Goal: Contribute content: Contribute content

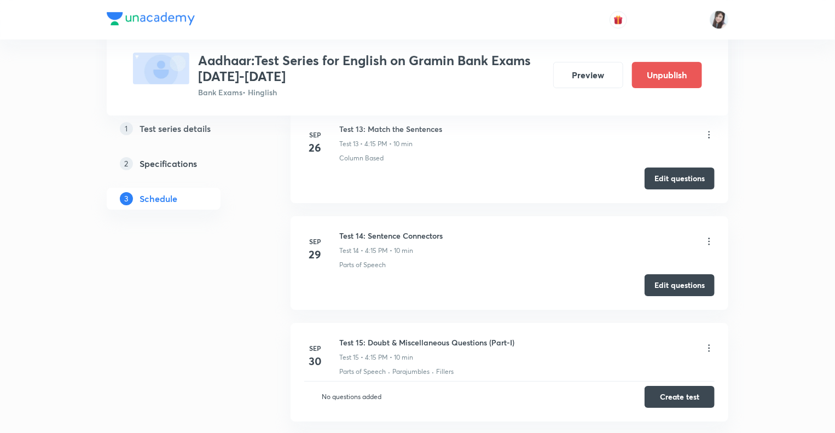
scroll to position [2141, 0]
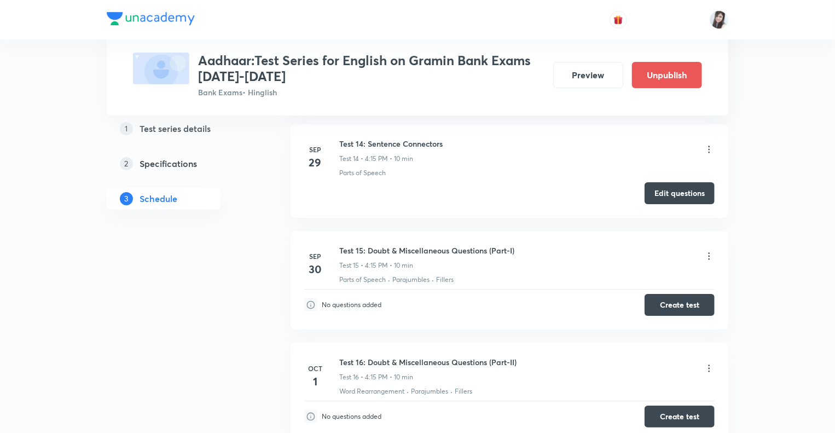
scroll to position [1922, 0]
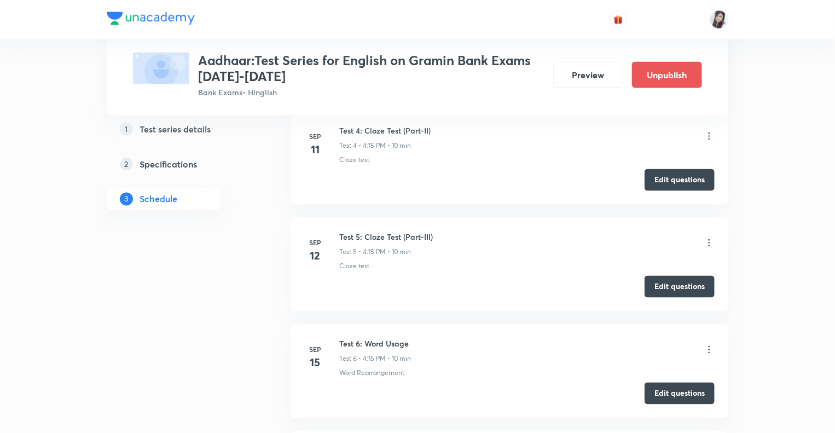
scroll to position [827, 0]
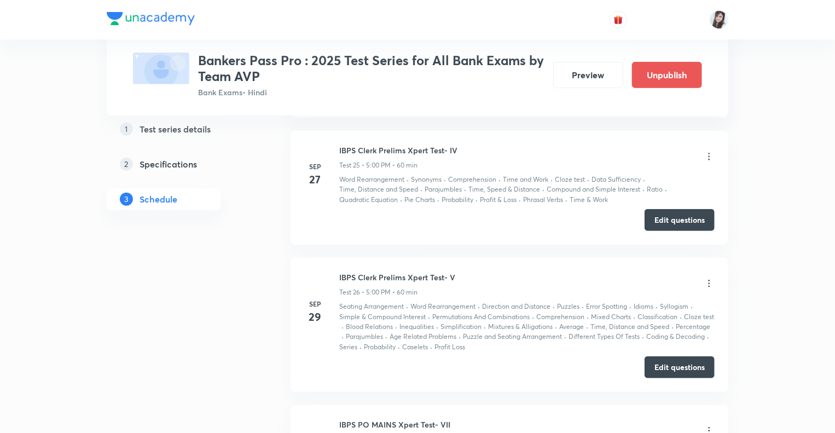
scroll to position [4458, 0]
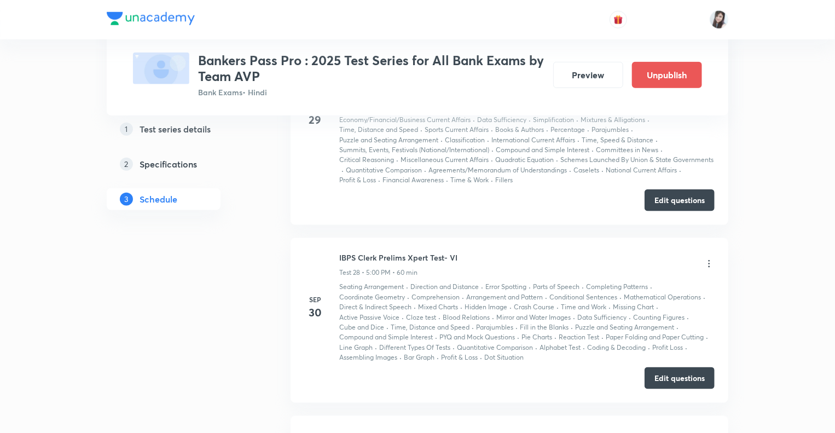
scroll to position [4765, 0]
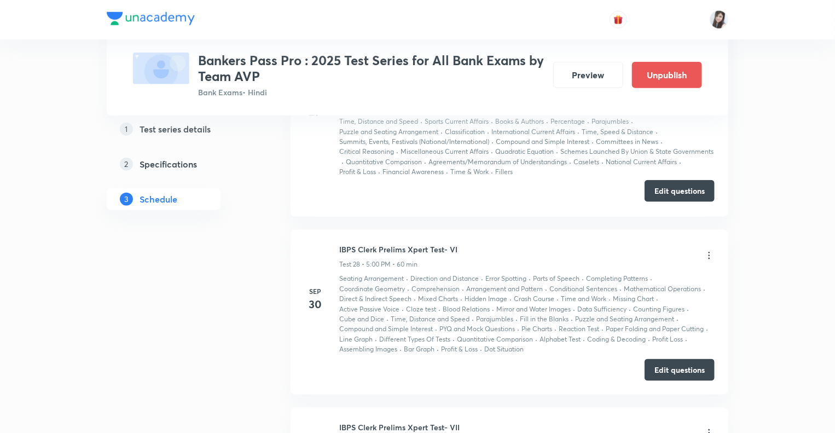
click at [662, 180] on button "Edit questions" at bounding box center [680, 191] width 70 height 22
click at [664, 358] on button "Edit questions" at bounding box center [680, 369] width 70 height 22
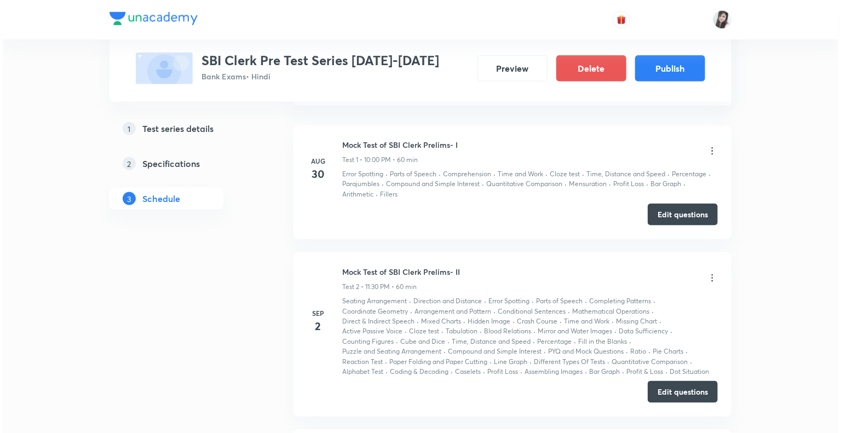
scroll to position [569, 0]
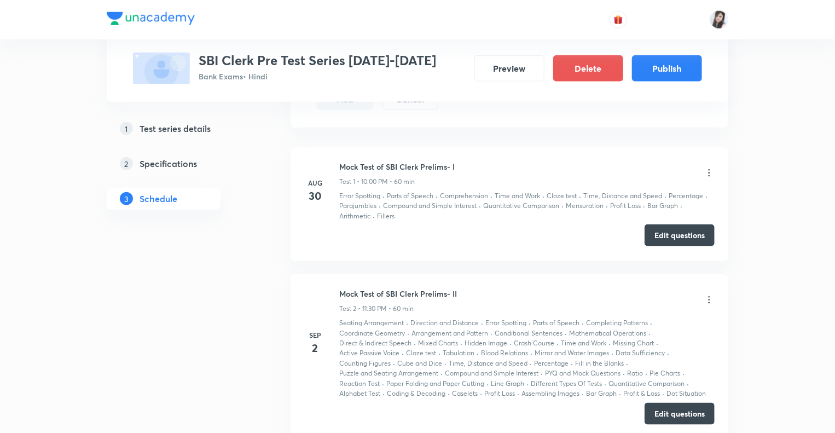
click at [662, 235] on button "Edit questions" at bounding box center [680, 235] width 70 height 22
click at [709, 171] on icon at bounding box center [710, 172] width 2 height 7
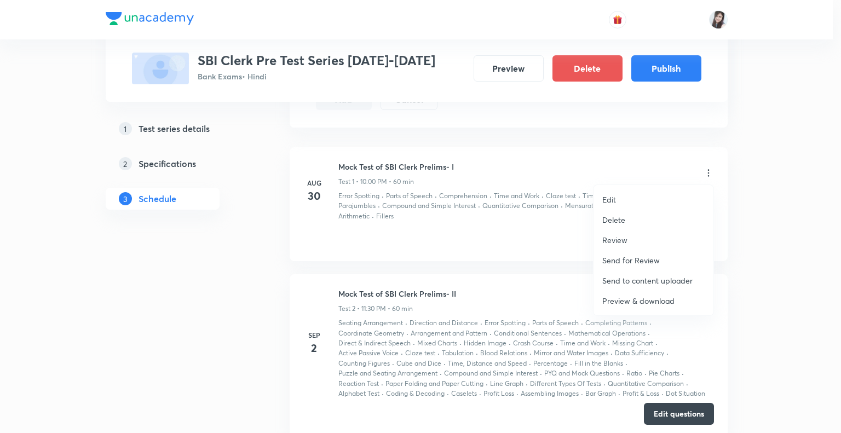
click at [613, 300] on p "Preview & download" at bounding box center [638, 300] width 72 height 11
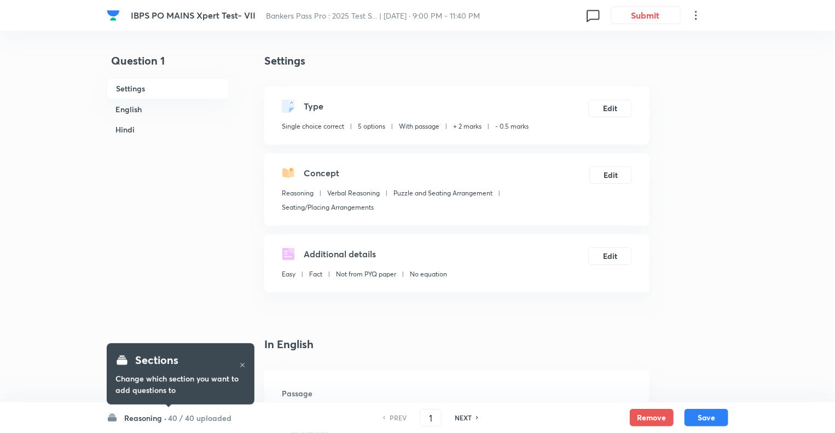
click at [135, 421] on h6 "Reasoning ·" at bounding box center [145, 417] width 42 height 11
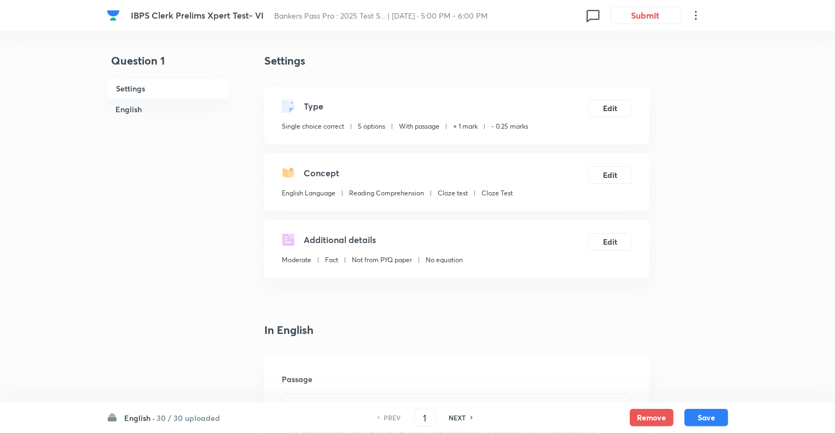
click at [129, 417] on h6 "English ·" at bounding box center [139, 417] width 31 height 11
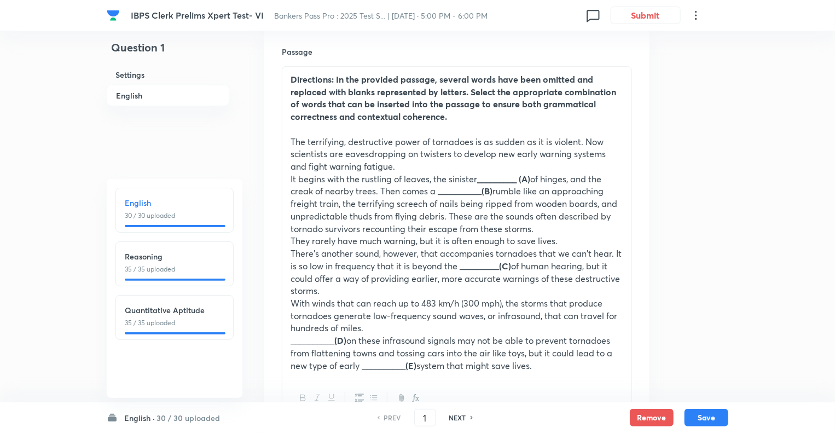
scroll to position [328, 0]
click at [130, 419] on h6 "English ·" at bounding box center [139, 417] width 31 height 11
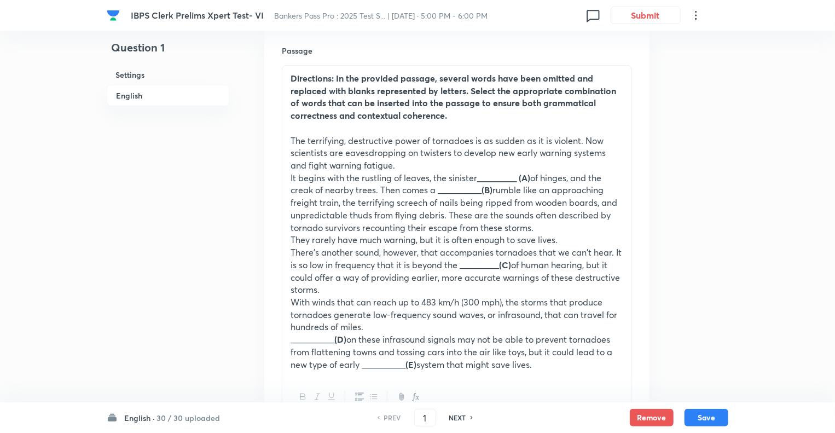
click at [453, 418] on h6 "NEXT" at bounding box center [457, 418] width 17 height 10
type input "2"
checkbox input "true"
click at [453, 418] on h6 "NEXT" at bounding box center [457, 418] width 17 height 10
type input "3"
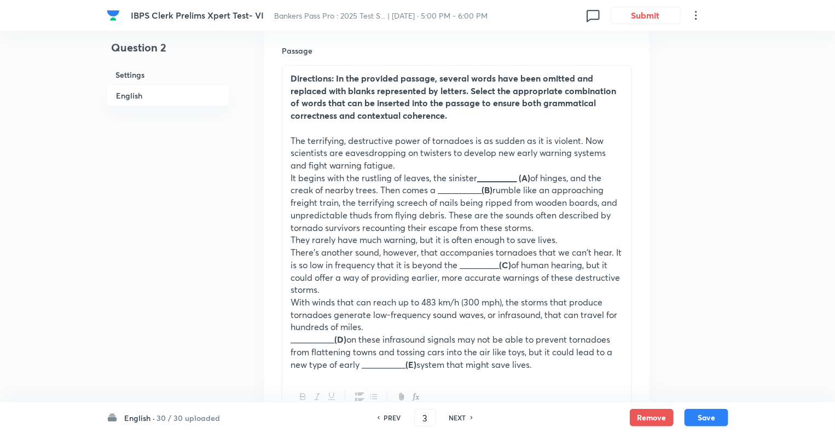
checkbox input "true"
checkbox input "false"
click at [453, 418] on h6 "NEXT" at bounding box center [457, 418] width 17 height 10
checkbox input "false"
type input "4"
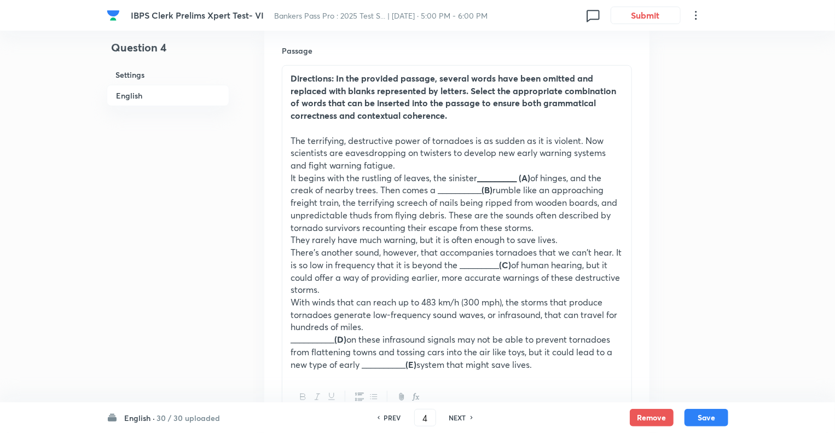
checkbox input "true"
click at [453, 418] on h6 "NEXT" at bounding box center [457, 418] width 17 height 10
type input "5"
checkbox input "false"
checkbox input "true"
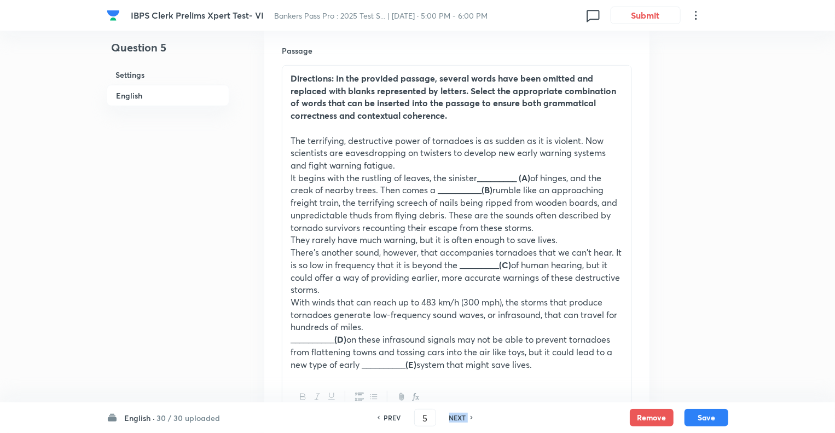
click at [453, 418] on h6 "NEXT" at bounding box center [457, 418] width 17 height 10
type input "6"
checkbox input "true"
checkbox input "false"
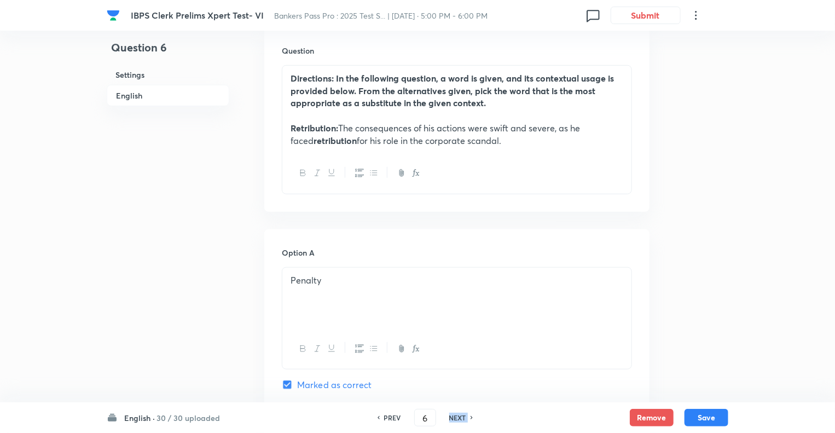
click at [453, 418] on h6 "NEXT" at bounding box center [457, 418] width 17 height 10
checkbox input "false"
type input "7"
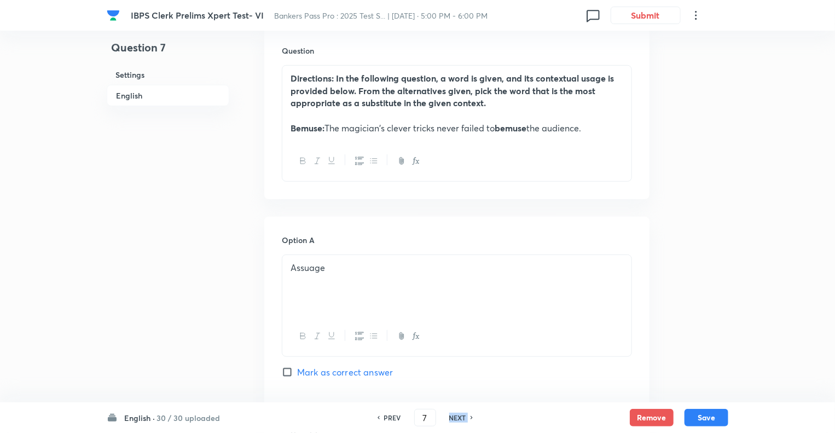
click at [453, 418] on h6 "NEXT" at bounding box center [457, 418] width 17 height 10
checkbox input "false"
type input "8"
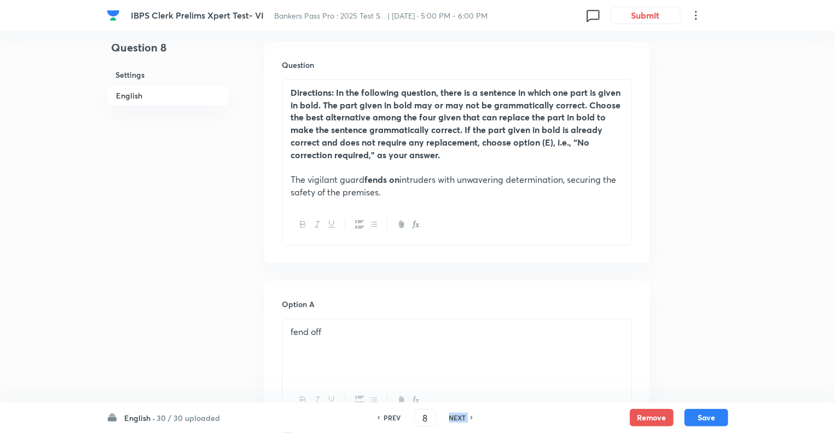
click at [453, 418] on h6 "NEXT" at bounding box center [457, 418] width 17 height 10
checkbox input "false"
type input "9"
checkbox input "true"
click at [453, 418] on h6 "NEXT" at bounding box center [457, 418] width 17 height 10
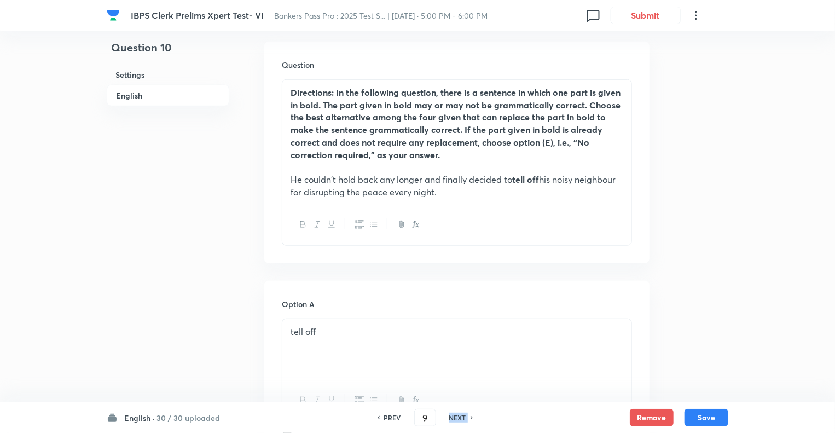
type input "10"
checkbox input "true"
checkbox input "false"
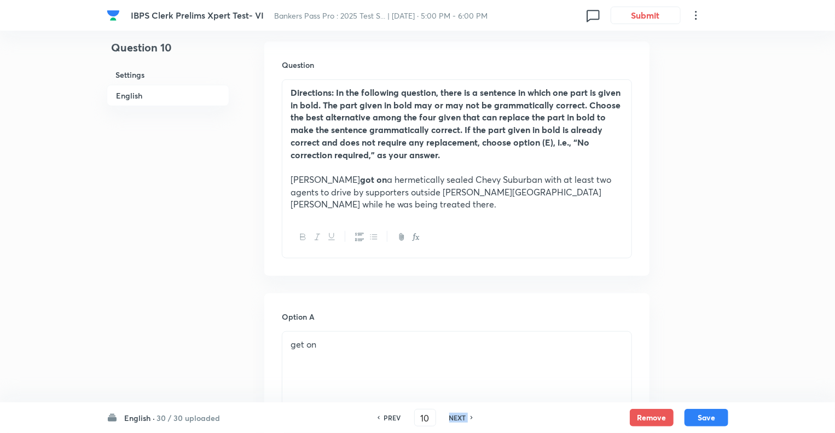
click at [453, 418] on h6 "NEXT" at bounding box center [457, 418] width 17 height 10
checkbox input "false"
type input "11"
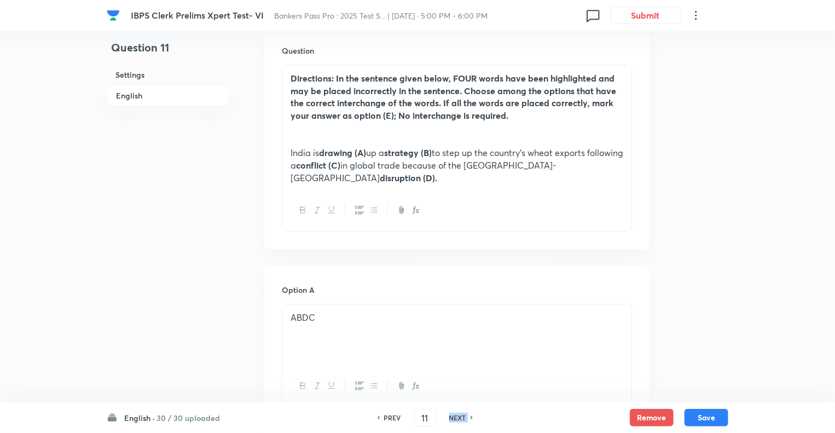
click at [453, 418] on h6 "NEXT" at bounding box center [457, 418] width 17 height 10
checkbox input "false"
type input "12"
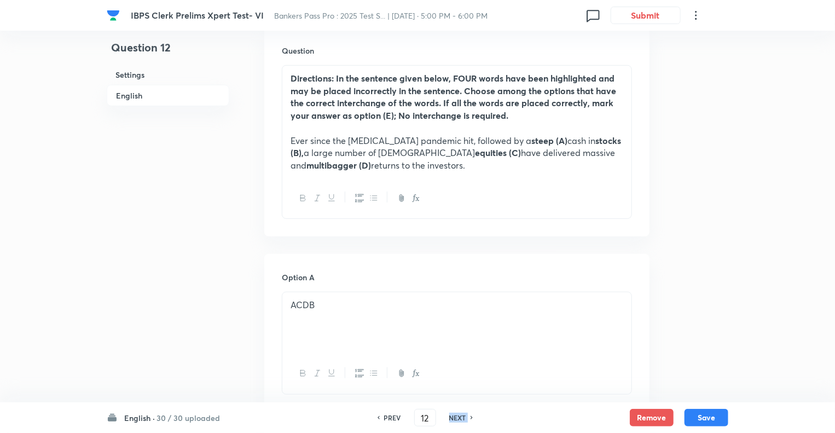
click at [453, 418] on h6 "NEXT" at bounding box center [457, 418] width 17 height 10
checkbox input "false"
type input "13"
click at [453, 418] on h6 "NEXT" at bounding box center [457, 418] width 17 height 10
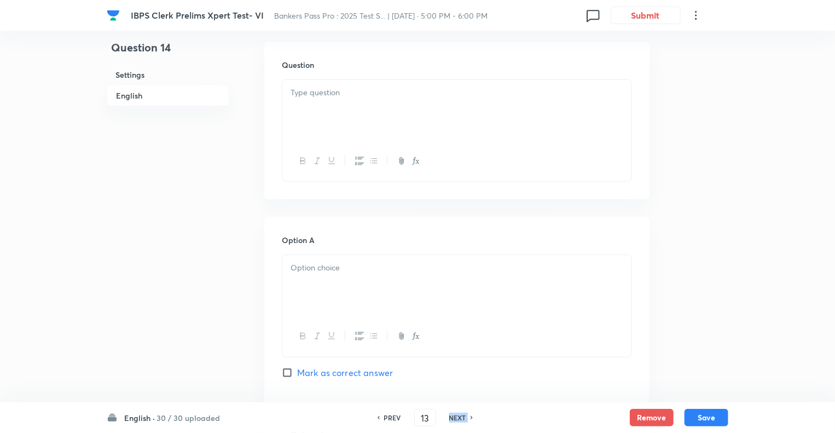
checkbox input "false"
type input "14"
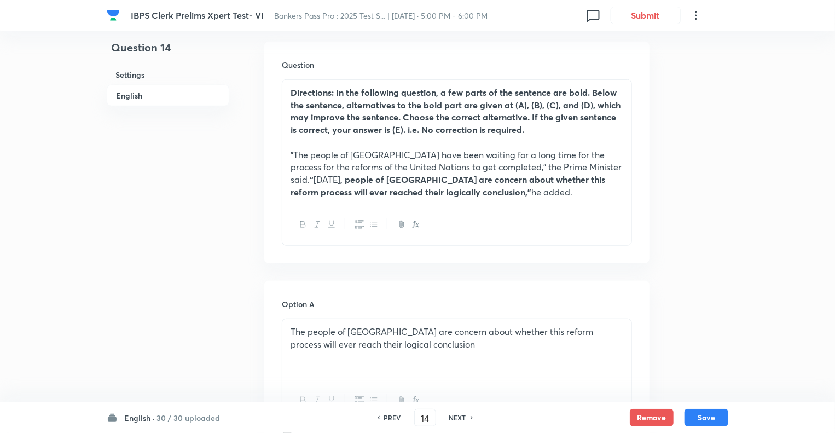
click at [453, 418] on h6 "NEXT" at bounding box center [457, 418] width 17 height 10
checkbox input "false"
type input "15"
click at [453, 418] on h6 "NEXT" at bounding box center [457, 418] width 17 height 10
checkbox input "false"
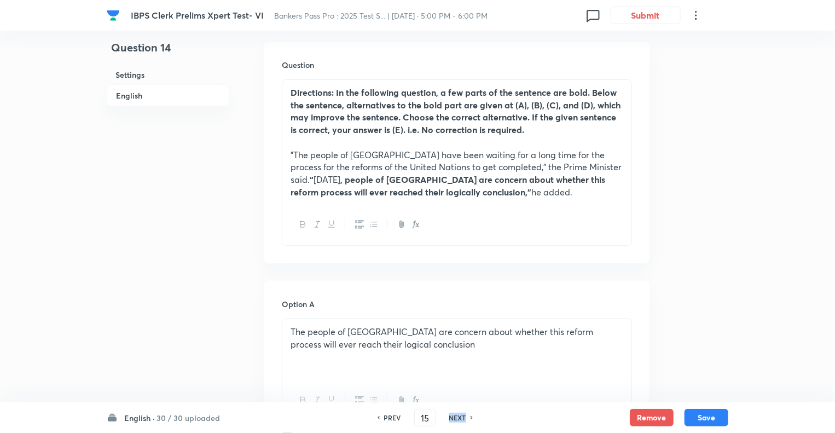
type input "16"
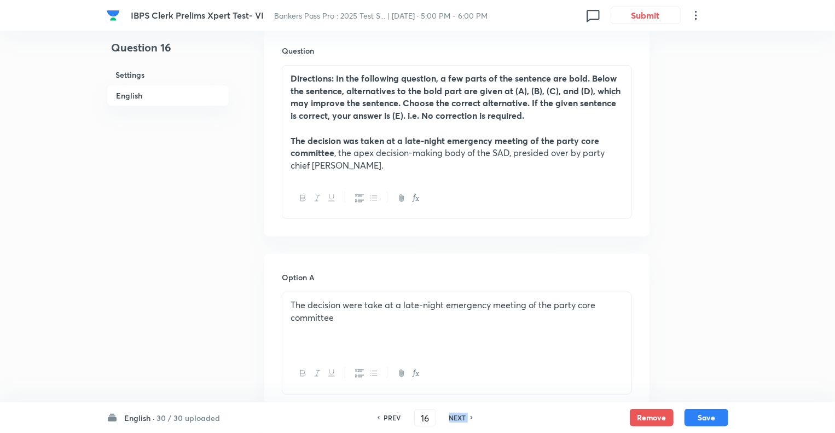
click at [453, 418] on h6 "NEXT" at bounding box center [457, 418] width 17 height 10
checkbox input "false"
type input "17"
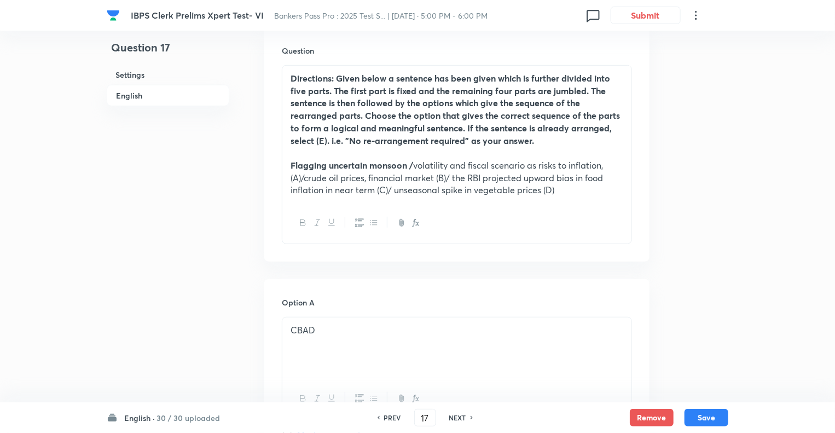
click at [453, 418] on h6 "NEXT" at bounding box center [457, 418] width 17 height 10
checkbox input "false"
type input "18"
click at [453, 418] on h6 "NEXT" at bounding box center [457, 418] width 17 height 10
checkbox input "false"
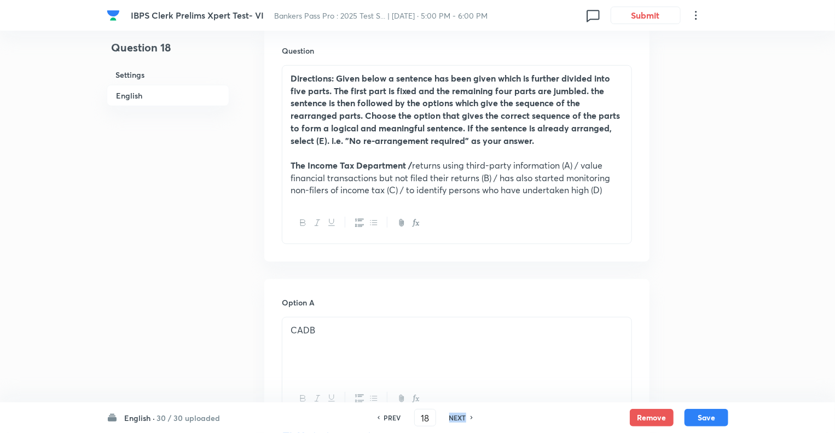
type input "19"
click at [453, 418] on h6 "NEXT" at bounding box center [457, 418] width 17 height 10
checkbox input "false"
type input "20"
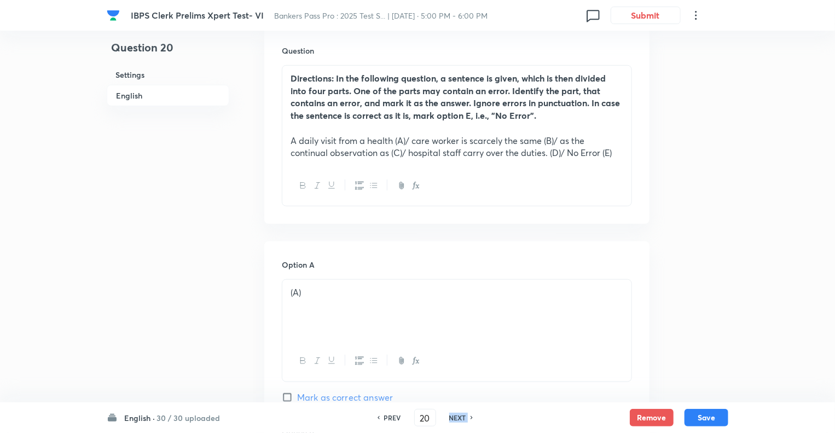
click at [453, 418] on h6 "NEXT" at bounding box center [457, 418] width 17 height 10
checkbox input "false"
type input "21"
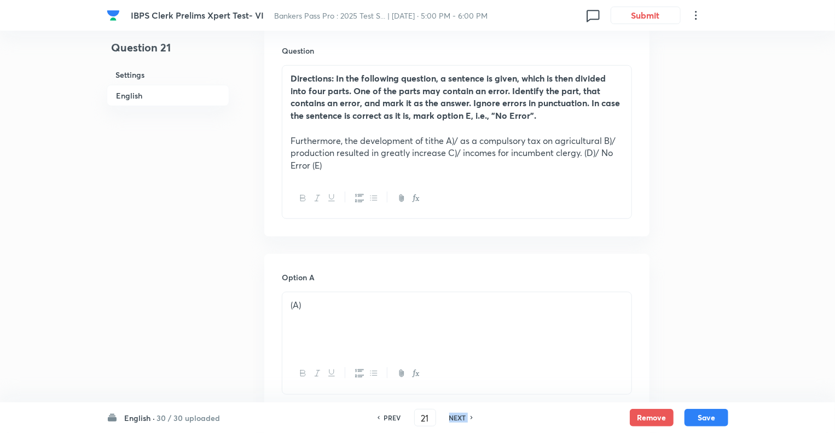
click at [453, 418] on h6 "NEXT" at bounding box center [457, 418] width 17 height 10
checkbox input "false"
type input "22"
checkbox input "true"
click at [453, 418] on h6 "NEXT" at bounding box center [457, 418] width 17 height 10
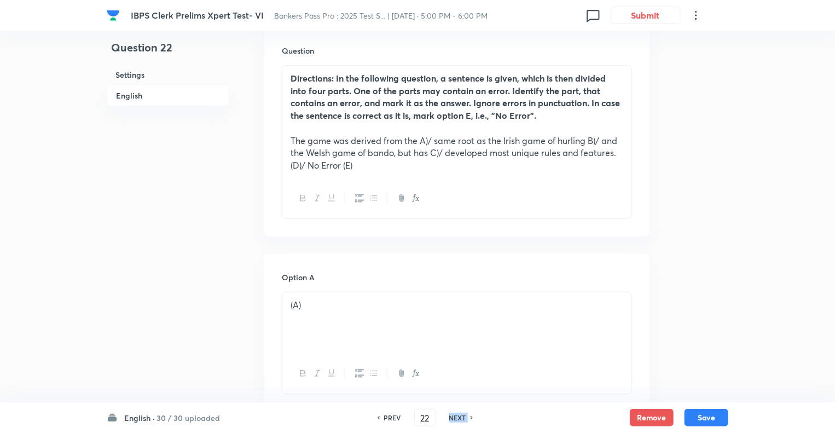
type input "23"
checkbox input "false"
click at [453, 418] on h6 "NEXT" at bounding box center [457, 418] width 17 height 10
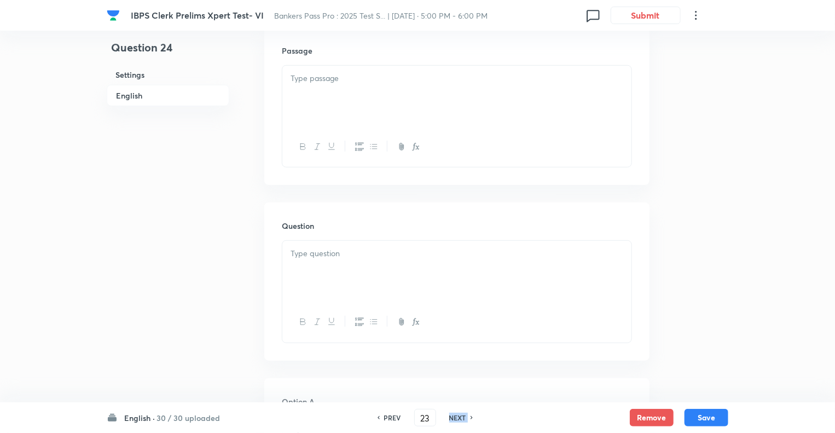
checkbox input "false"
type input "24"
click at [453, 418] on h6 "NEXT" at bounding box center [457, 418] width 17 height 10
checkbox input "false"
type input "25"
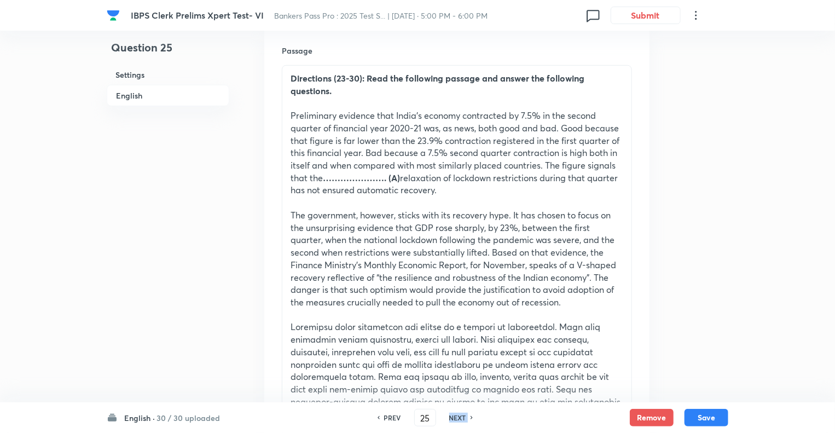
click at [453, 418] on h6 "NEXT" at bounding box center [457, 418] width 17 height 10
checkbox input "false"
type input "26"
click at [453, 418] on h6 "NEXT" at bounding box center [457, 418] width 17 height 10
checkbox input "false"
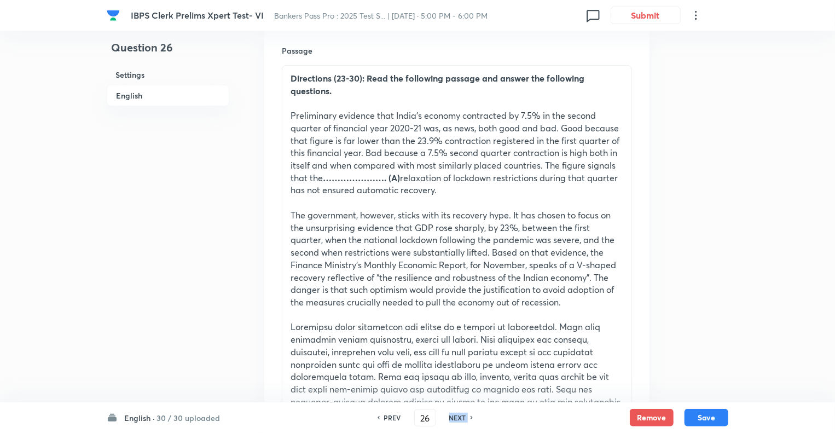
type input "27"
click at [453, 418] on h6 "NEXT" at bounding box center [457, 418] width 17 height 10
checkbox input "false"
type input "28"
click at [453, 418] on h6 "NEXT" at bounding box center [457, 418] width 17 height 10
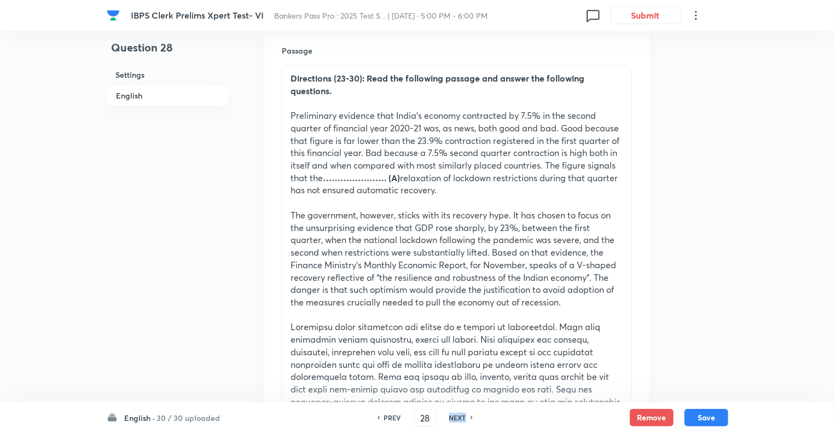
checkbox input "false"
type input "29"
click at [453, 418] on h6 "NEXT" at bounding box center [457, 418] width 17 height 10
checkbox input "false"
type input "30"
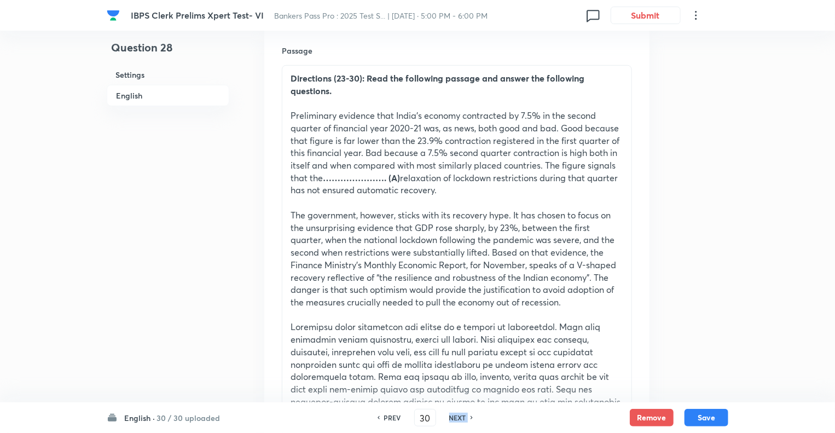
checkbox input "true"
click at [453, 418] on h6 "NEXT" at bounding box center [457, 418] width 17 height 10
type input "31"
checkbox input "false"
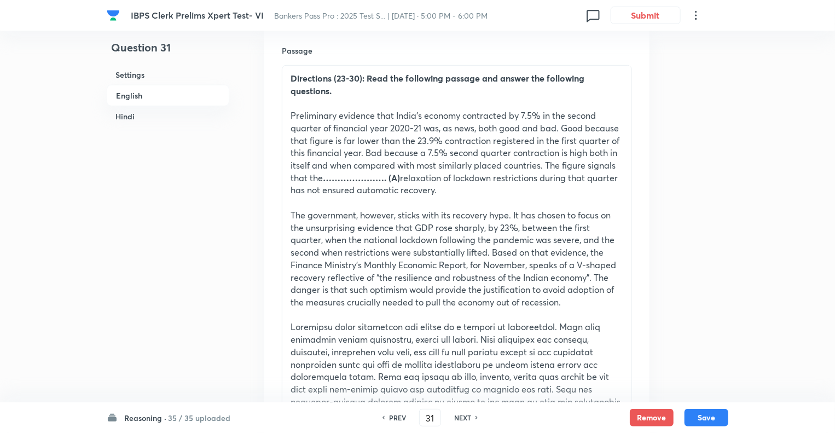
checkbox input "true"
click at [454, 418] on h6 "NEXT" at bounding box center [462, 418] width 17 height 10
type input "32"
checkbox input "false"
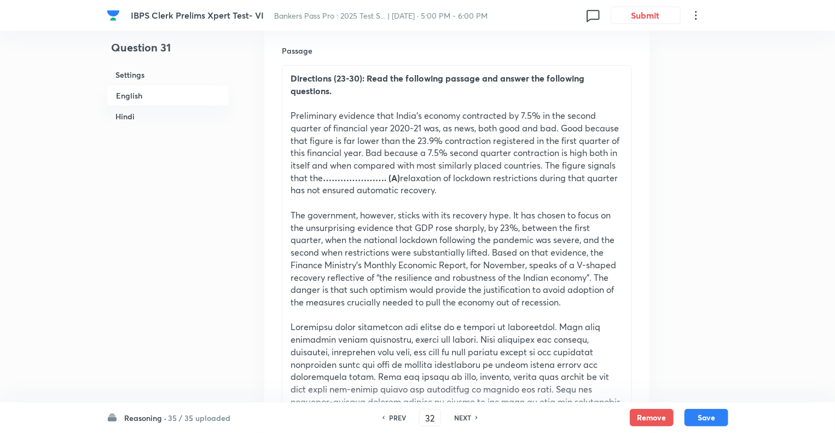
checkbox input "false"
checkbox input "true"
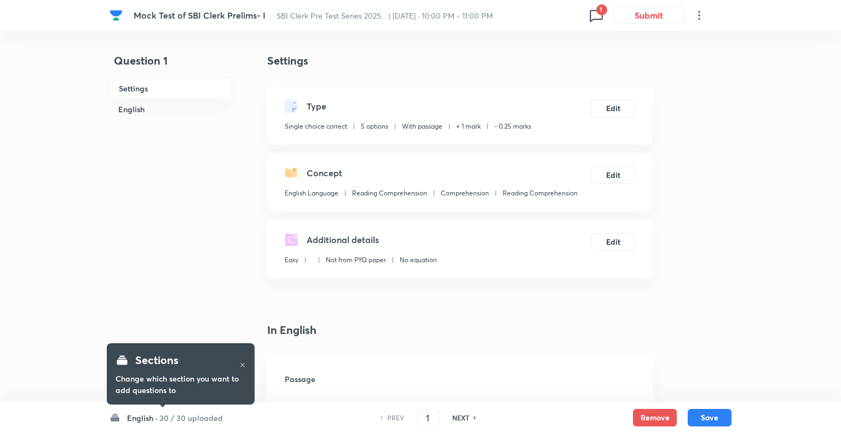
checkbox input "true"
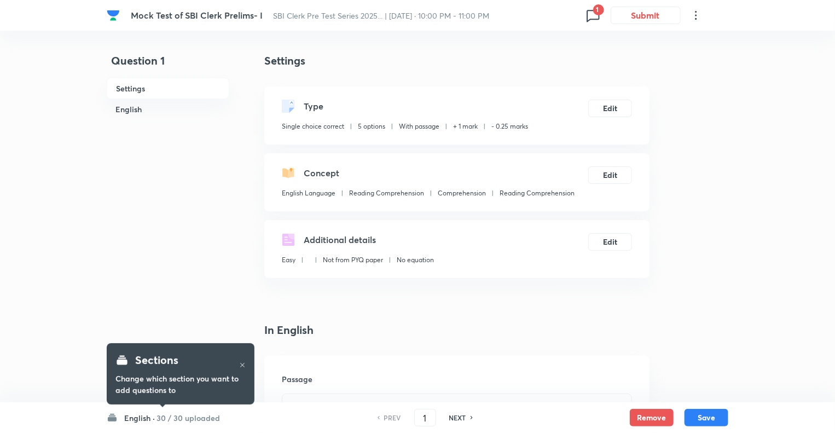
click at [593, 15] on icon at bounding box center [593, 16] width 18 height 18
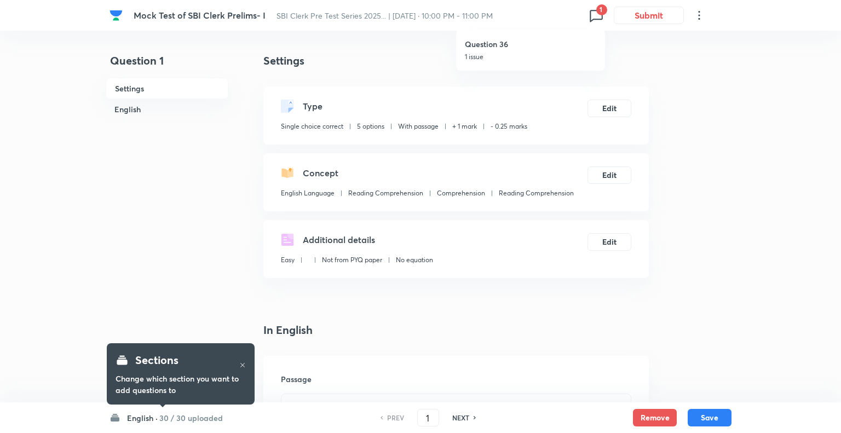
click at [593, 15] on div at bounding box center [420, 216] width 841 height 433
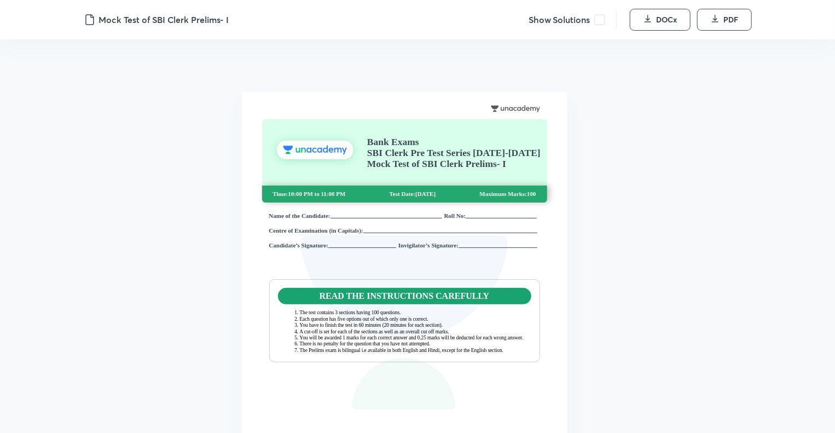
click at [599, 19] on span at bounding box center [599, 19] width 11 height 11
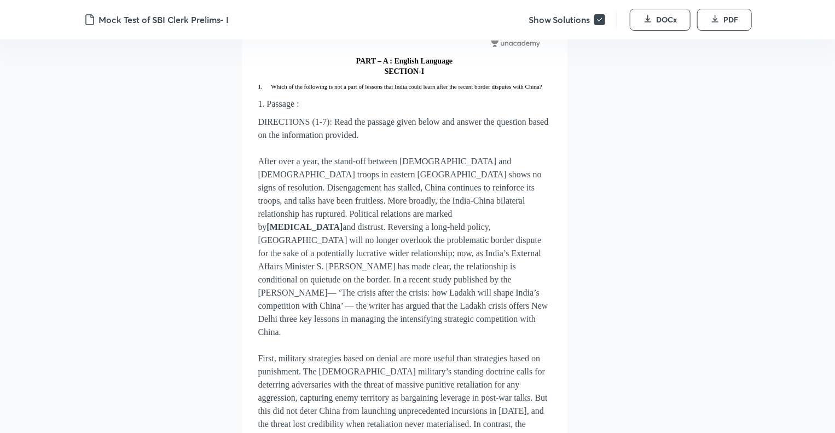
scroll to position [1970, 0]
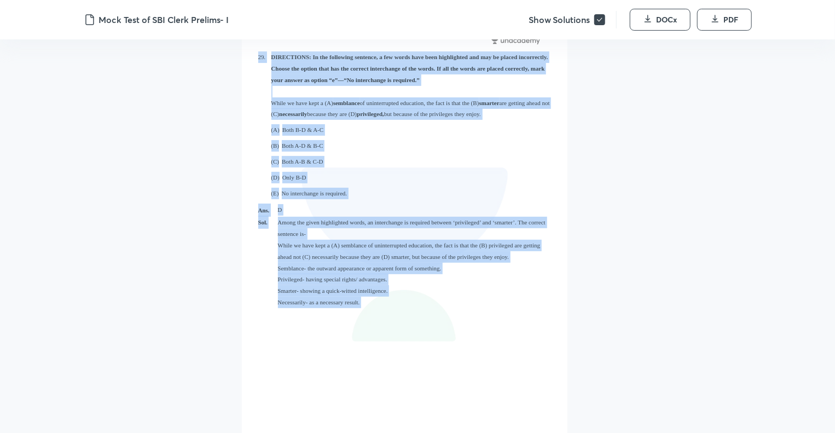
scroll to position [27068, 0]
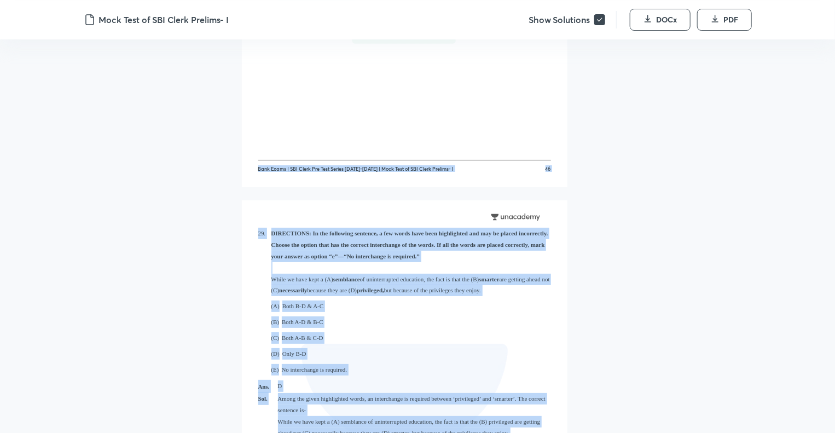
drag, startPoint x: 351, startPoint y: 51, endPoint x: 477, endPoint y: 171, distance: 173.8
copy div "PART – A : English Language SECTION-I 1. Which of the following is not a part o…"
